Goal: Task Accomplishment & Management: Use online tool/utility

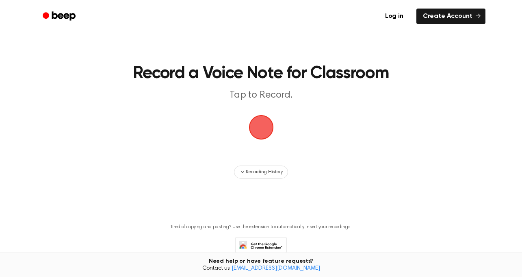
click at [261, 127] on span "button" at bounding box center [261, 127] width 26 height 26
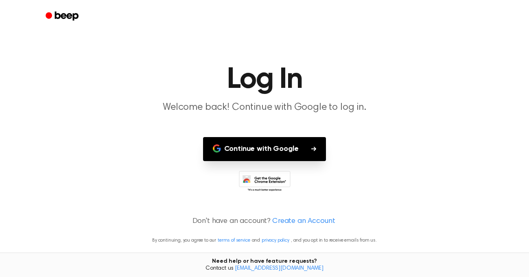
click at [271, 149] on button "Continue with Google" at bounding box center [264, 149] width 123 height 24
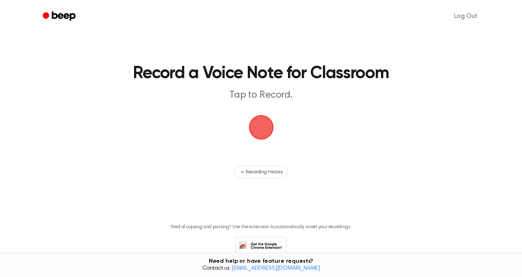
click at [251, 131] on span "button" at bounding box center [261, 127] width 25 height 25
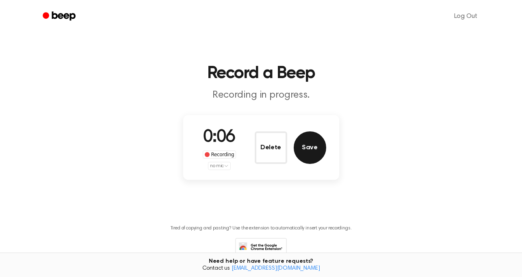
click at [310, 149] on button "Save" at bounding box center [310, 147] width 33 height 33
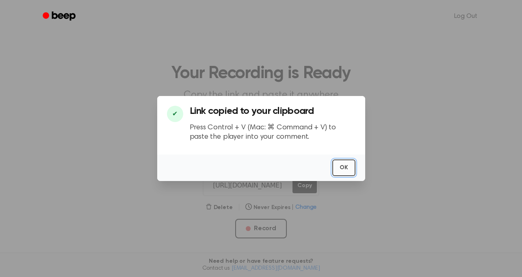
click at [347, 171] on button "OK" at bounding box center [344, 167] width 23 height 17
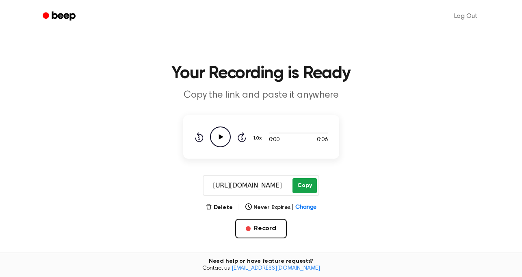
click at [305, 185] on button "Copy" at bounding box center [305, 185] width 24 height 15
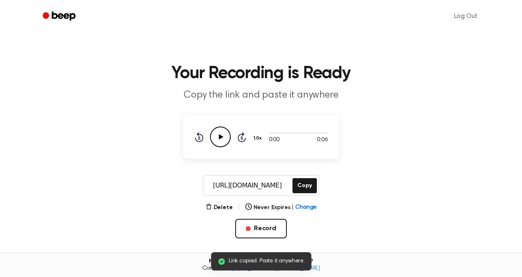
click at [217, 136] on icon "Play Audio" at bounding box center [220, 136] width 21 height 21
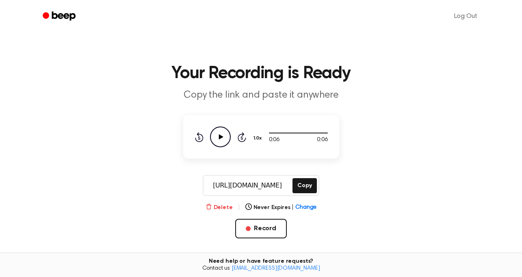
click at [224, 207] on button "Delete" at bounding box center [219, 207] width 27 height 9
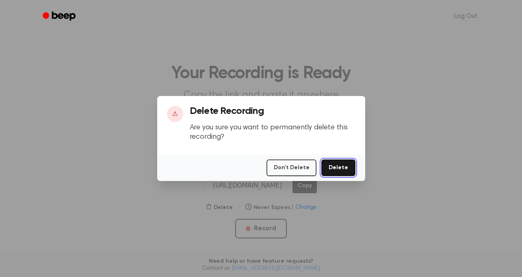
click at [332, 168] on button "Delete" at bounding box center [339, 167] width 34 height 17
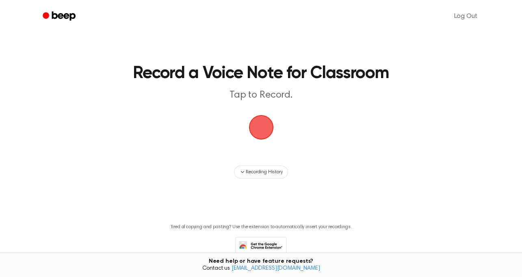
click at [260, 124] on span "button" at bounding box center [261, 128] width 38 height 38
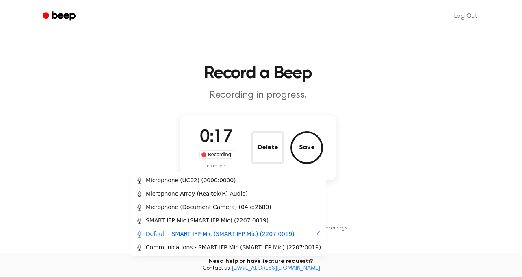
click at [227, 167] on html "Log Out Record a Beep Recording in progress. 0:17 Recording no mic Delete Save …" at bounding box center [261, 161] width 522 height 322
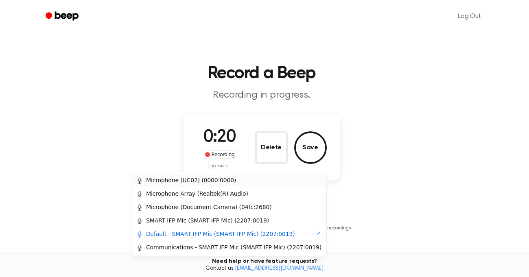
click at [217, 181] on div "Microphone (UC02) (0000:0000)" at bounding box center [186, 180] width 100 height 9
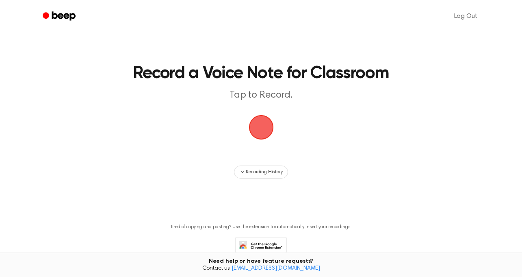
click at [265, 133] on span "button" at bounding box center [261, 127] width 25 height 25
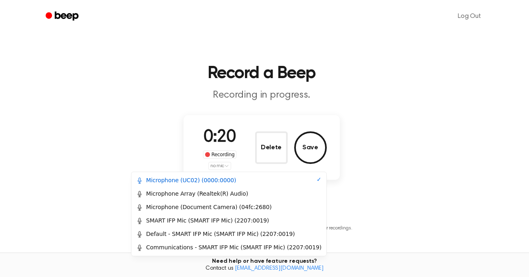
click at [226, 164] on html "Log Out Record a Beep Recording in progress. 0:20 Recording no mic Delete Save …" at bounding box center [264, 161] width 529 height 322
click at [231, 191] on div "Microphone Array (Realtek(R) Audio)" at bounding box center [192, 193] width 112 height 9
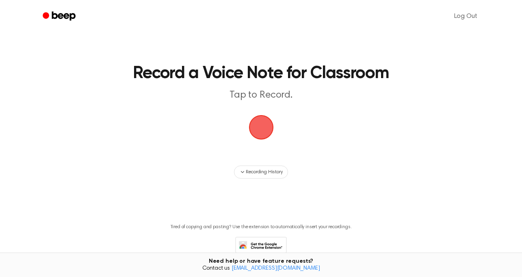
click at [258, 131] on span "button" at bounding box center [261, 127] width 33 height 33
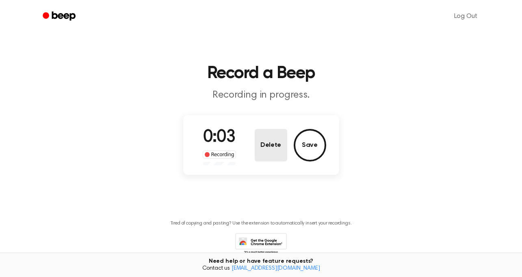
click at [258, 131] on button "Delete" at bounding box center [271, 145] width 33 height 33
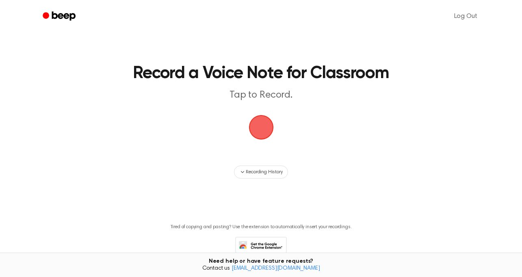
click at [265, 131] on span "button" at bounding box center [261, 127] width 26 height 26
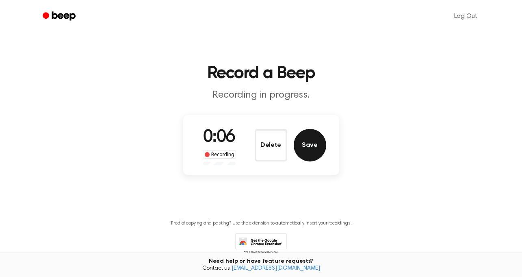
click at [308, 146] on button "Save" at bounding box center [310, 145] width 33 height 33
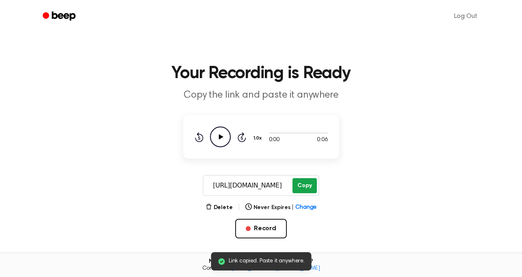
click at [308, 189] on button "Copy" at bounding box center [305, 185] width 24 height 15
click at [222, 138] on icon "Play Audio" at bounding box center [220, 136] width 21 height 21
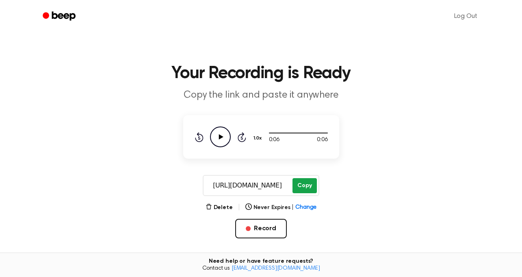
click at [306, 189] on button "Copy" at bounding box center [305, 185] width 24 height 15
click at [307, 185] on button "Copy" at bounding box center [305, 185] width 24 height 15
